Goal: Task Accomplishment & Management: Manage account settings

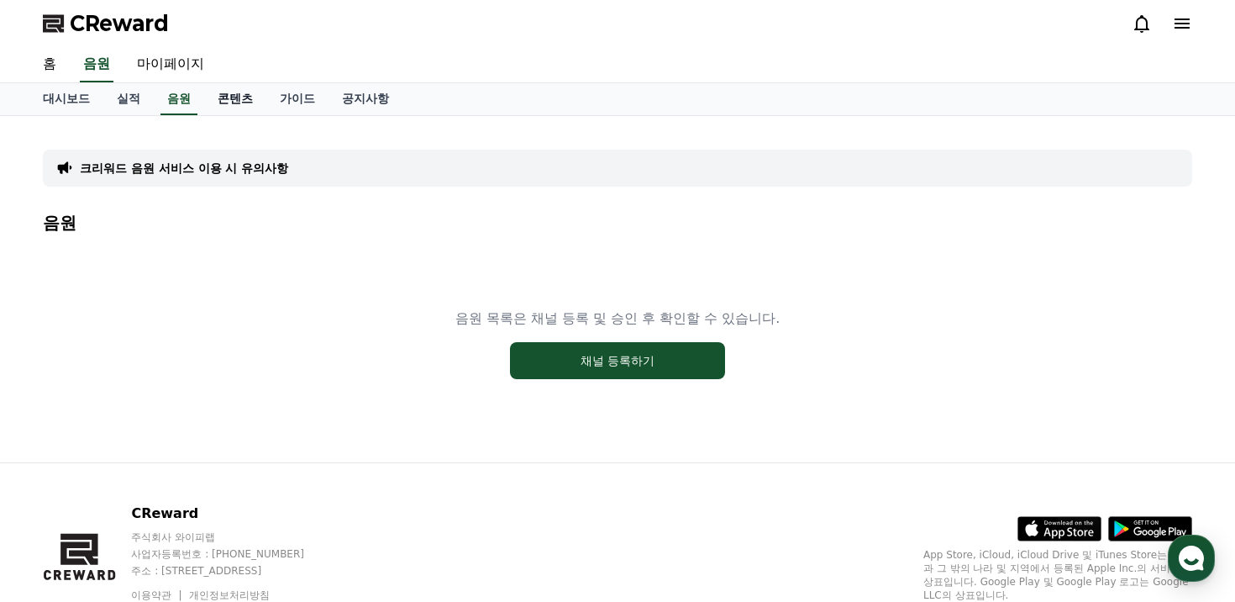
click at [234, 89] on link "콘텐츠" at bounding box center [235, 99] width 62 height 32
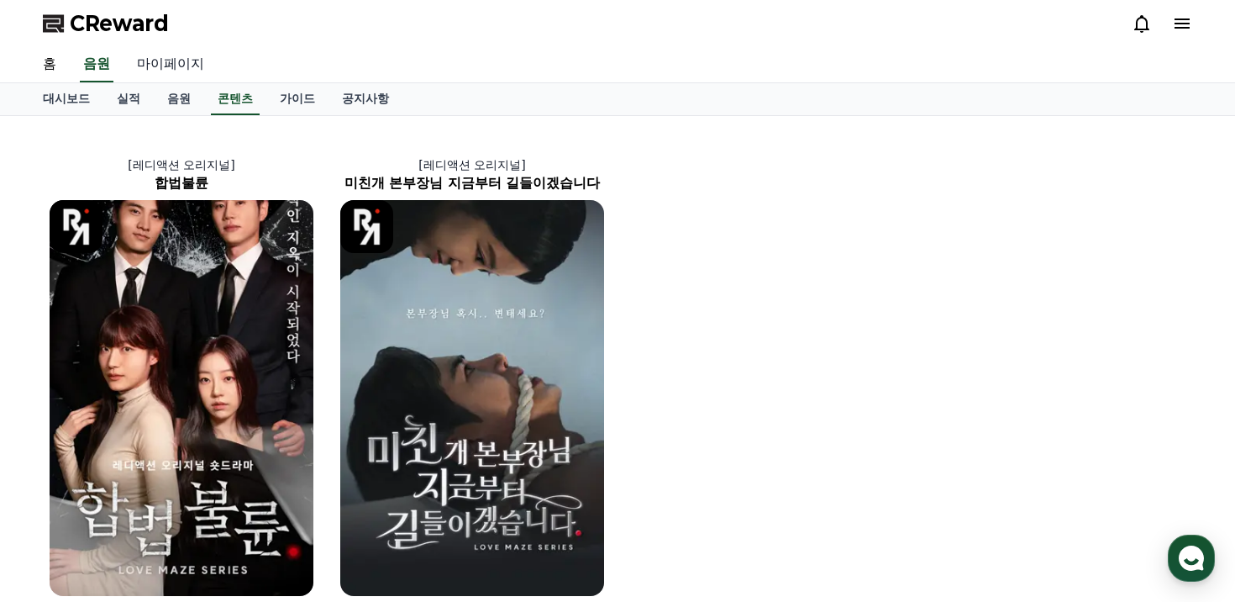
click at [177, 65] on link "마이페이지" at bounding box center [170, 64] width 94 height 35
select select "**********"
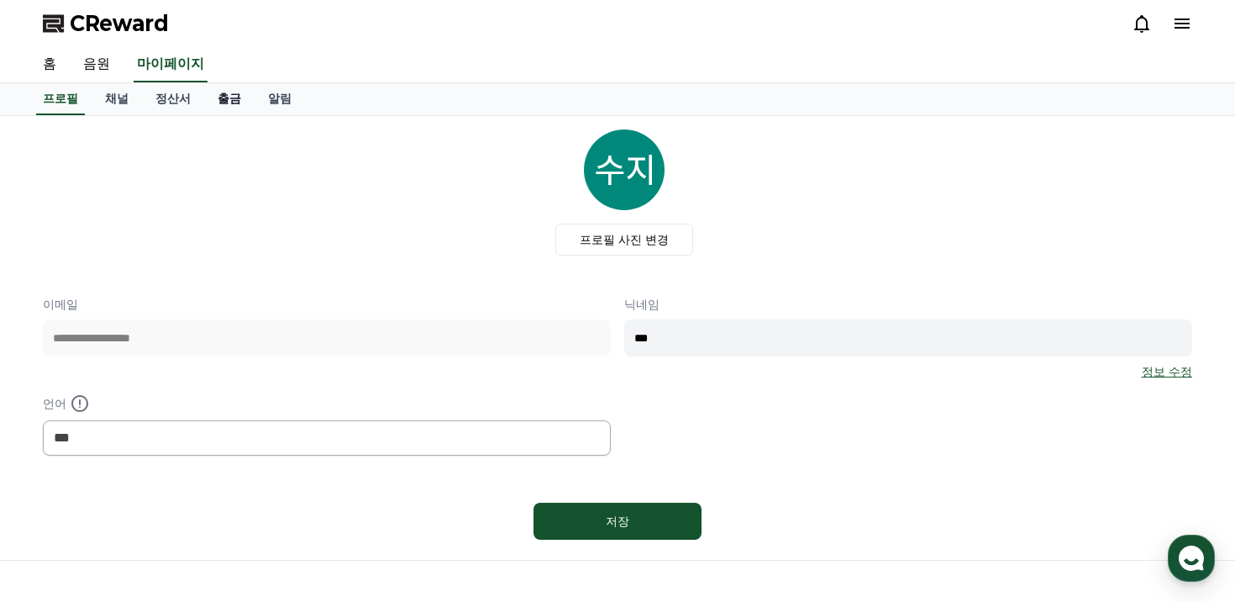
click at [217, 98] on link "출금" at bounding box center [229, 99] width 50 height 32
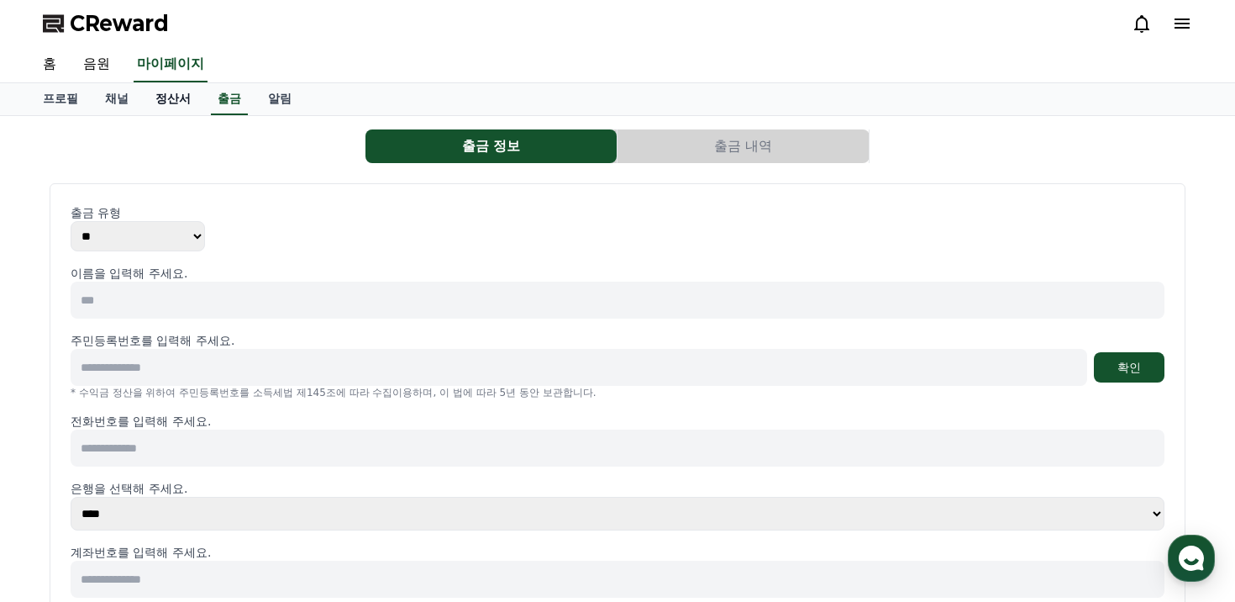
click at [169, 93] on link "정산서" at bounding box center [173, 99] width 62 height 32
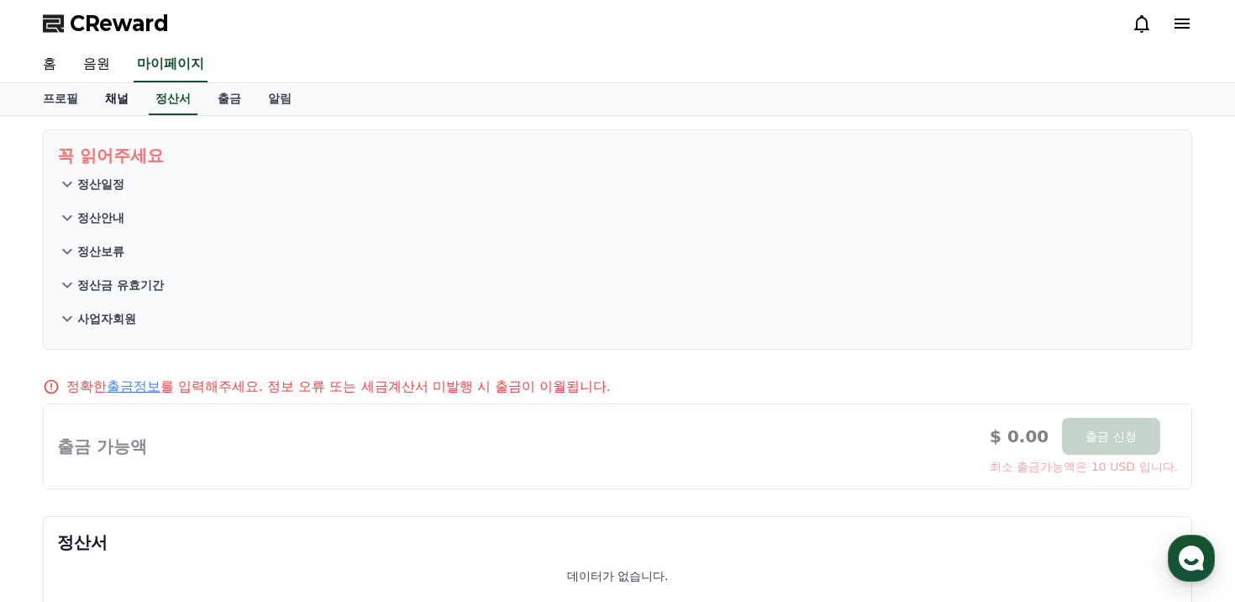
click at [119, 99] on link "채널" at bounding box center [117, 99] width 50 height 32
